Goal: Find specific page/section: Find specific page/section

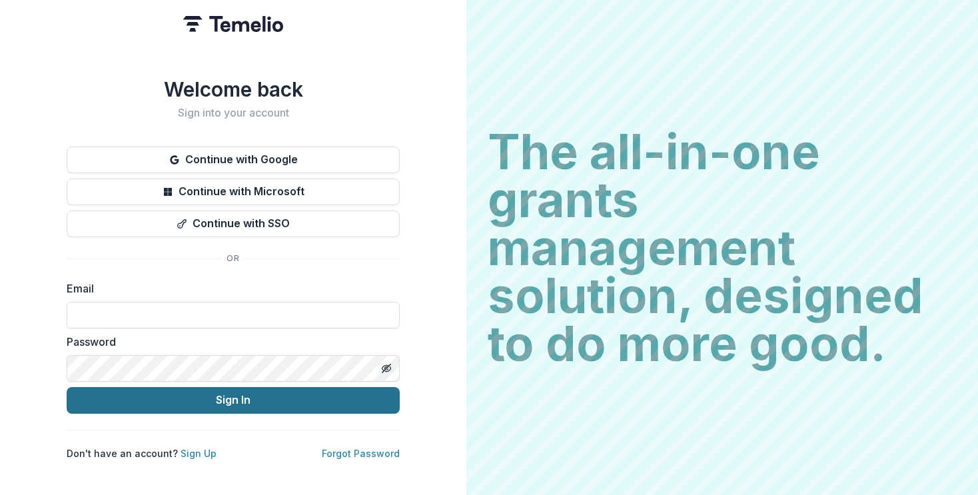
type input "**********"
click at [191, 392] on button "Sign In" at bounding box center [233, 400] width 333 height 27
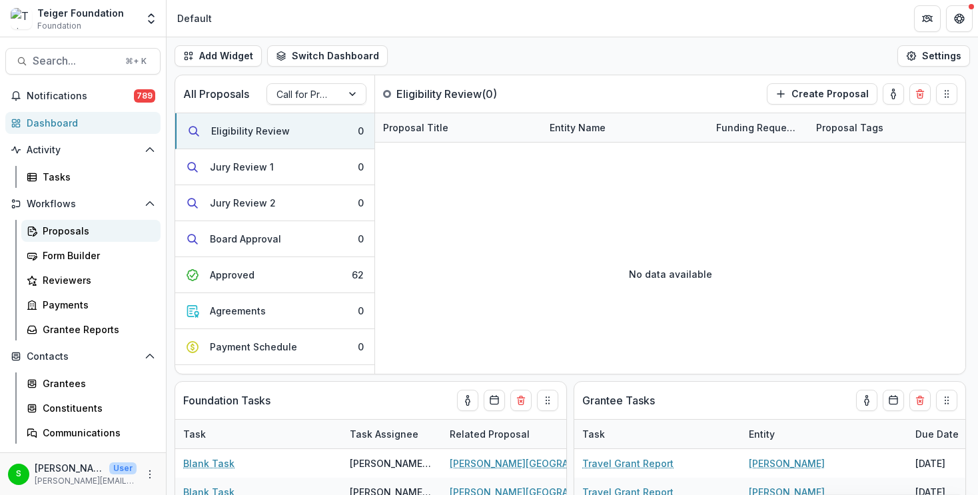
click at [66, 226] on div "Proposals" at bounding box center [96, 231] width 107 height 14
